Goal: Find specific page/section: Find specific page/section

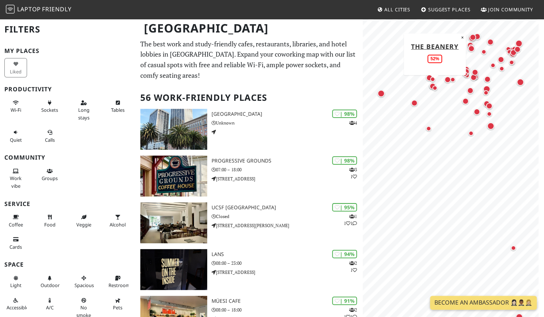
click at [436, 88] on div "Map marker" at bounding box center [434, 87] width 5 height 5
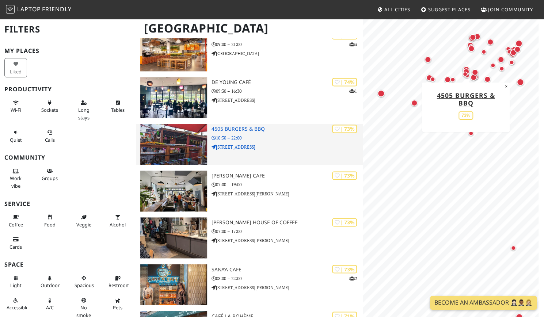
scroll to position [546, 0]
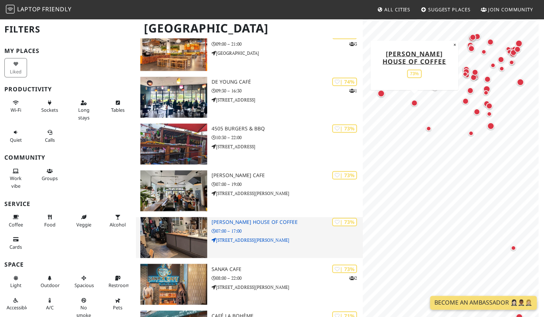
click at [324, 227] on div "| 73% [PERSON_NAME] House of Coffee 07:00 – 17:00 [STREET_ADDRESS][PERSON_NAME]" at bounding box center [287, 237] width 151 height 41
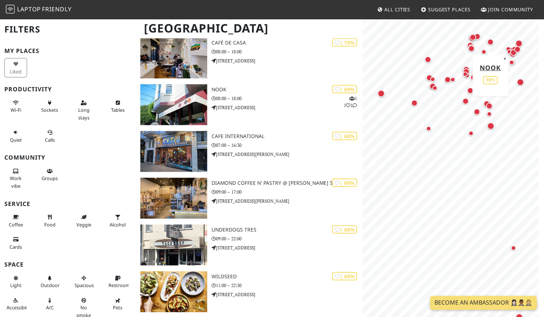
scroll to position [908, 0]
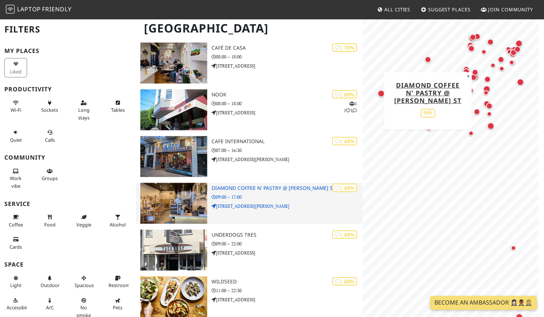
click at [262, 195] on p "09:00 – 17:00" at bounding box center [287, 197] width 151 height 7
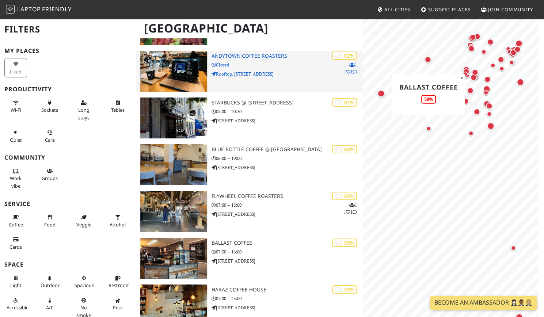
scroll to position [1460, 0]
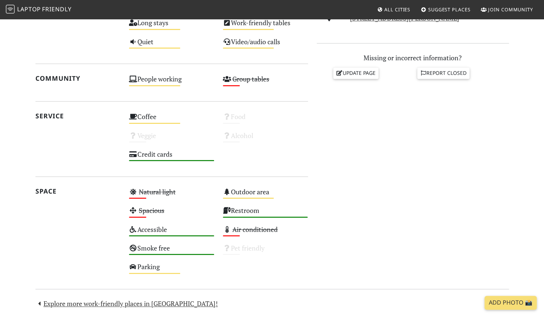
scroll to position [304, 0]
